Goal: Information Seeking & Learning: Check status

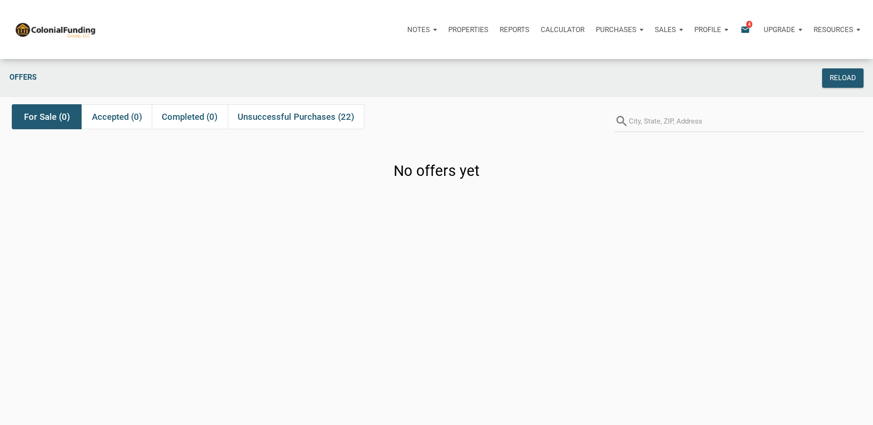
click at [430, 28] on p "Purchases" at bounding box center [418, 29] width 23 height 8
click at [591, 56] on link "Offers" at bounding box center [602, 54] width 90 height 19
click at [430, 31] on p "Sales" at bounding box center [418, 29] width 23 height 8
click at [625, 52] on link "Offers" at bounding box center [642, 54] width 90 height 19
click at [430, 29] on p "Purchases" at bounding box center [418, 29] width 23 height 8
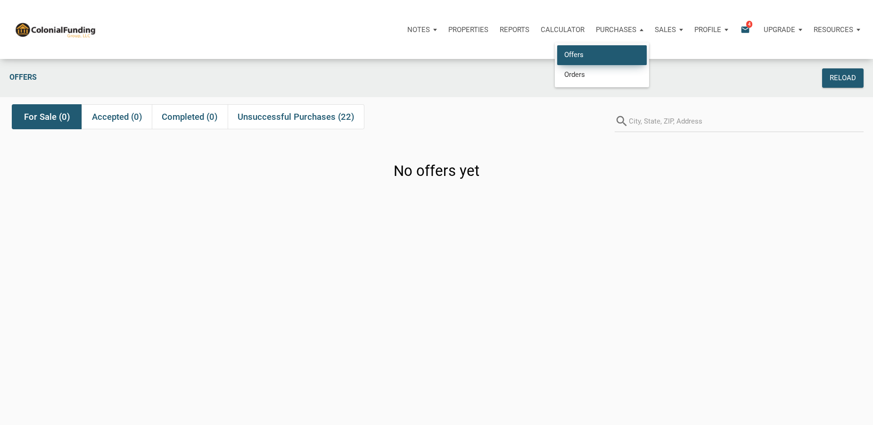
click at [580, 54] on link "Offers" at bounding box center [602, 54] width 90 height 19
click at [745, 29] on icon "email" at bounding box center [744, 29] width 11 height 11
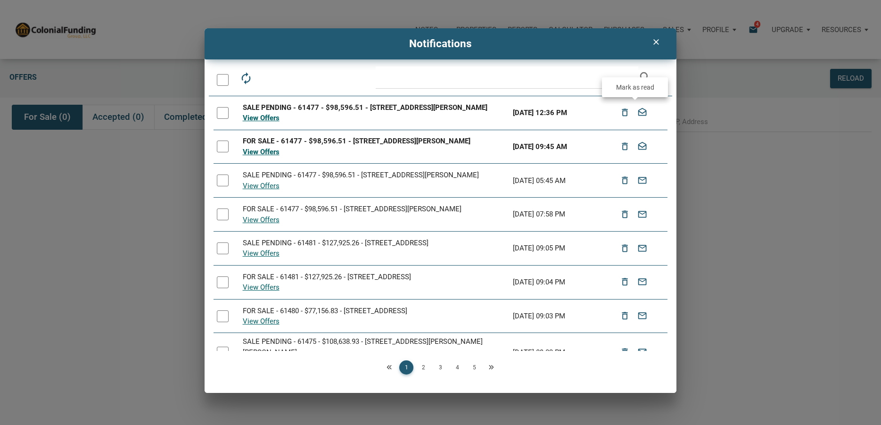
click at [637, 112] on icon "drafts" at bounding box center [642, 112] width 11 height 17
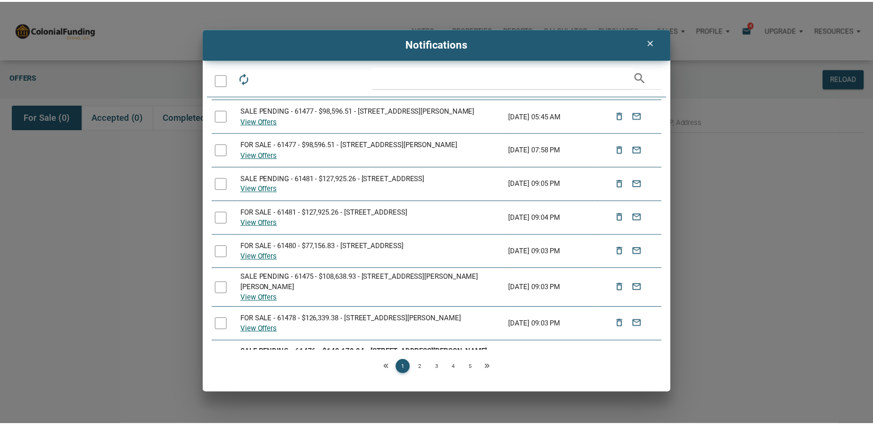
scroll to position [89, 0]
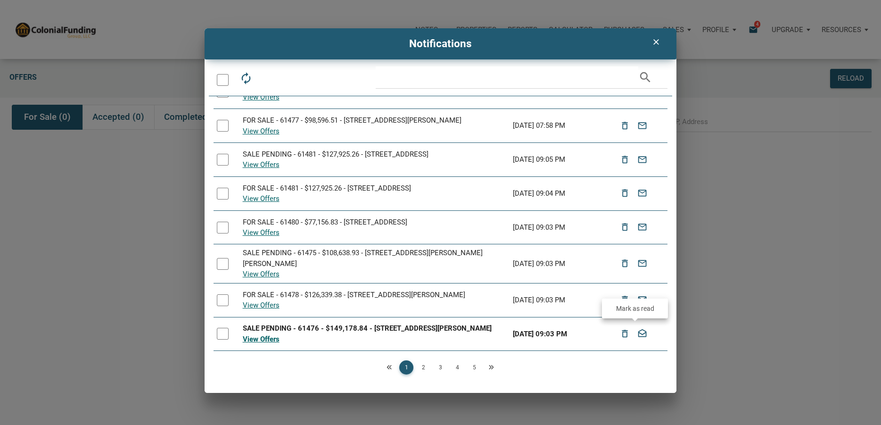
click at [637, 335] on icon "drafts" at bounding box center [642, 333] width 11 height 17
click at [265, 339] on link "View Offers" at bounding box center [261, 339] width 37 height 8
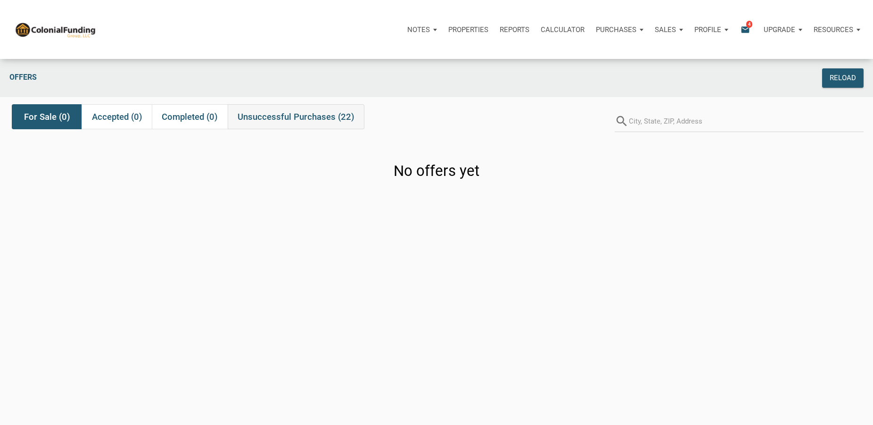
click at [277, 116] on span "Unsuccessful Purchases (22)" at bounding box center [296, 116] width 117 height 11
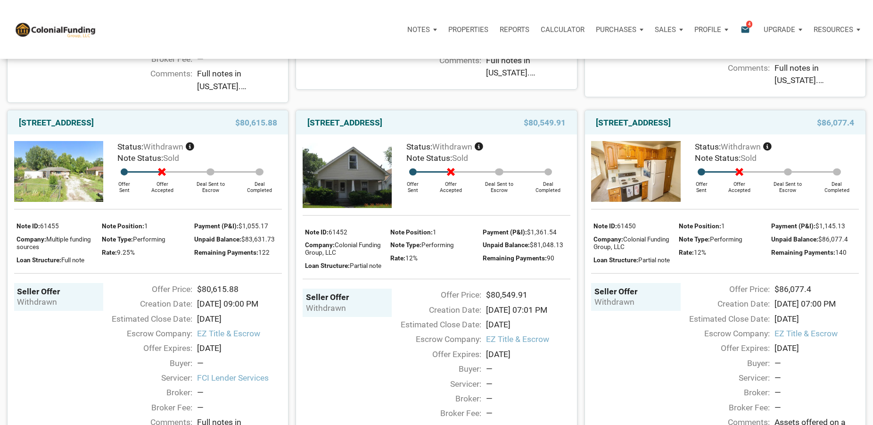
scroll to position [2155, 0]
